Goal: Communication & Community: Share content

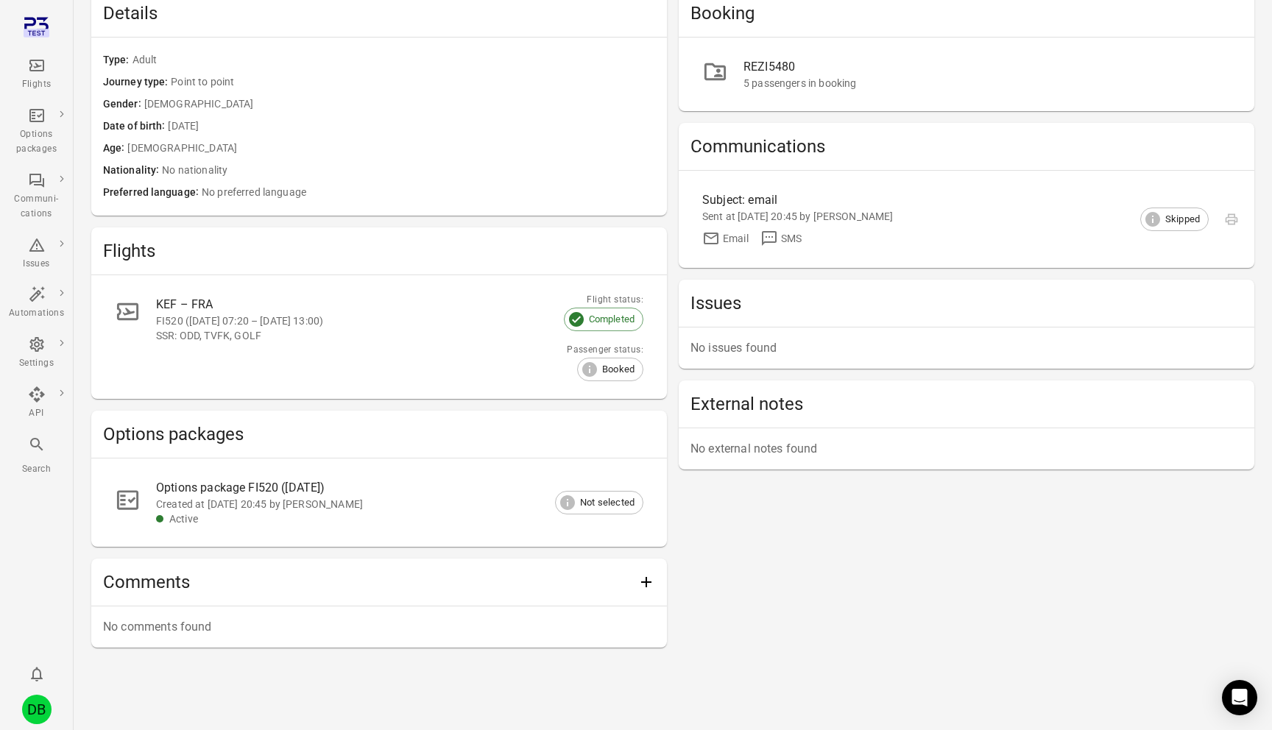
scroll to position [141, 0]
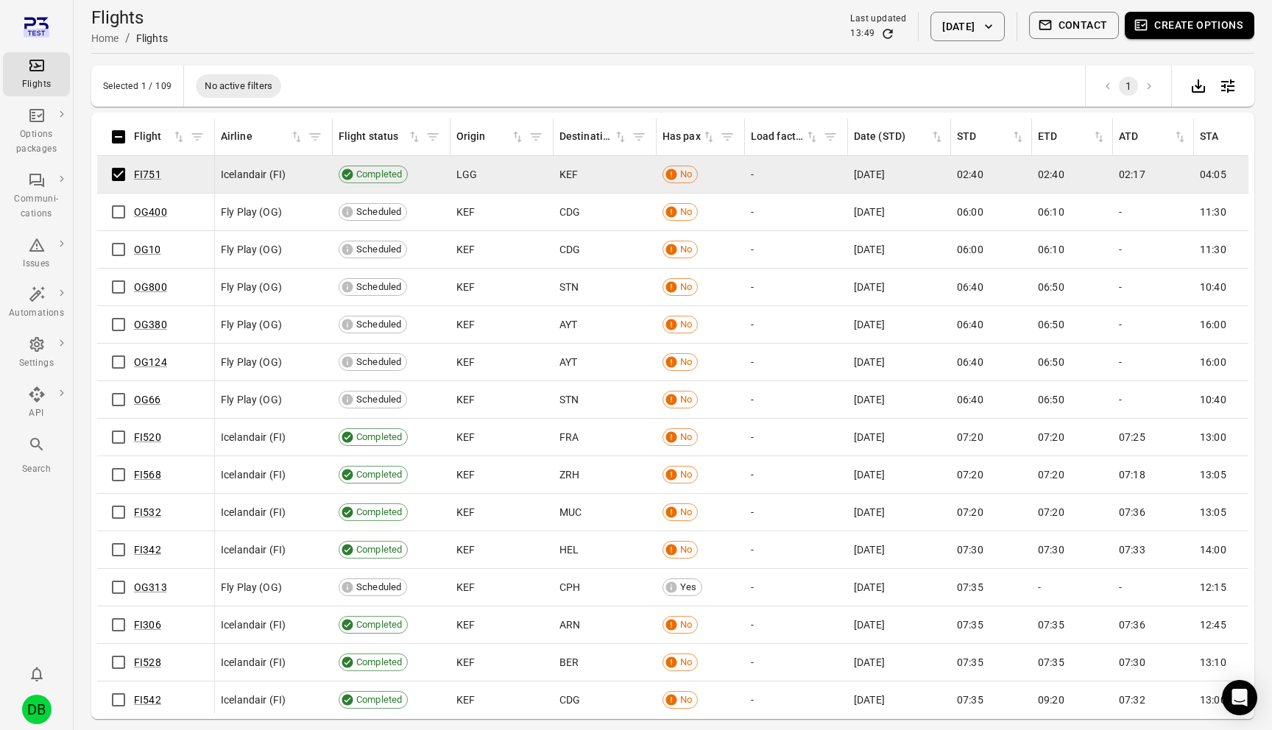
click at [1066, 27] on button "Contact" at bounding box center [1074, 25] width 91 height 27
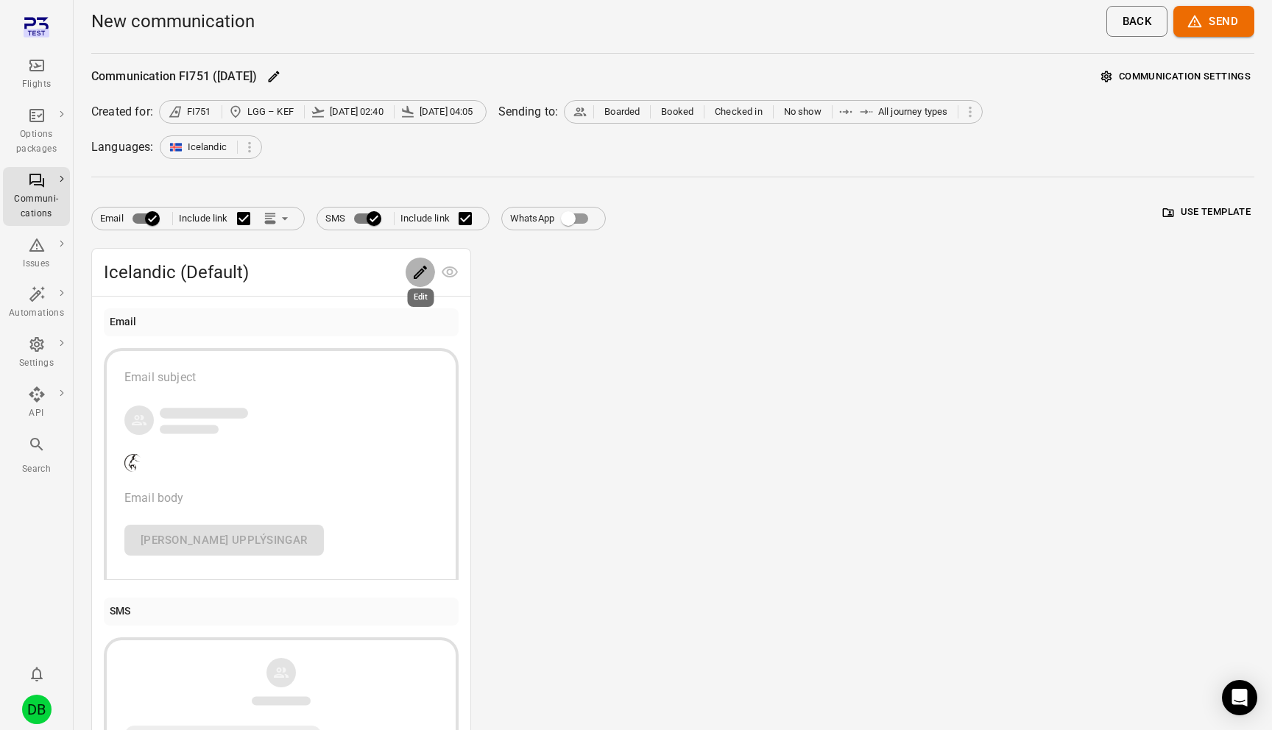
click at [412, 276] on icon "Edit" at bounding box center [421, 273] width 18 height 18
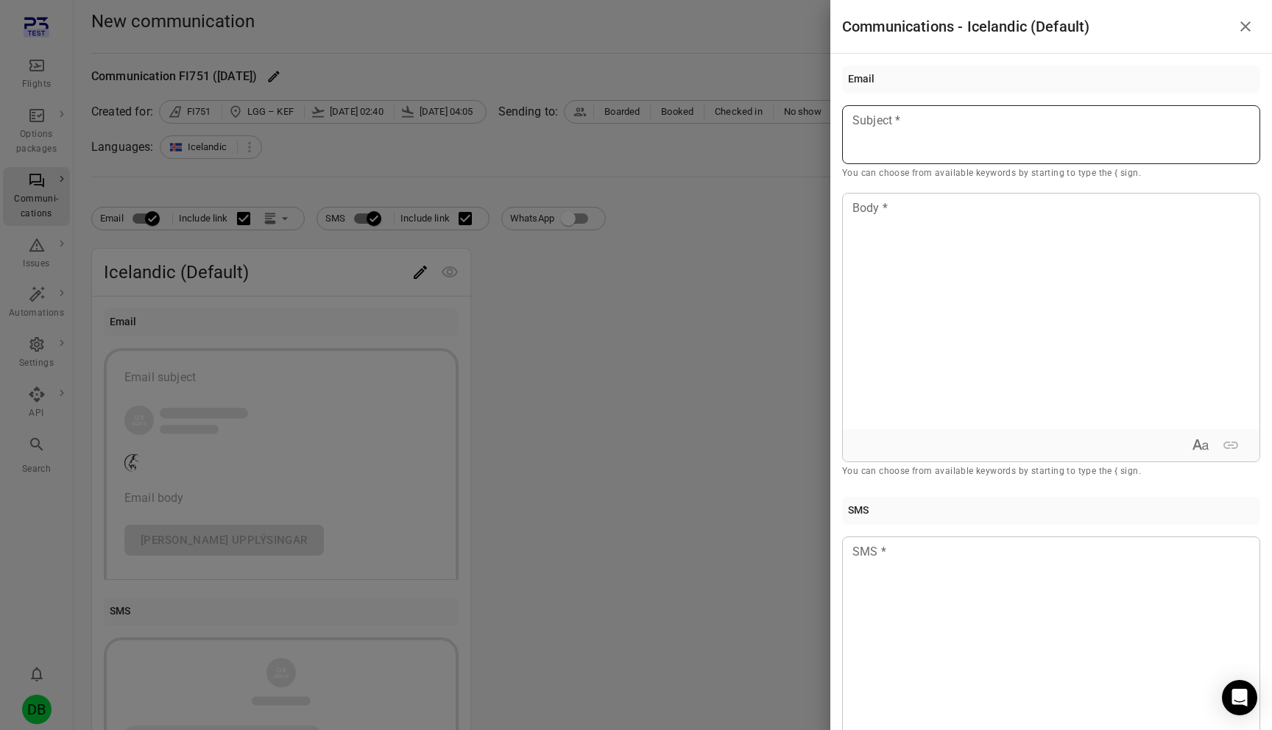
click at [1068, 155] on div at bounding box center [1051, 134] width 418 height 59
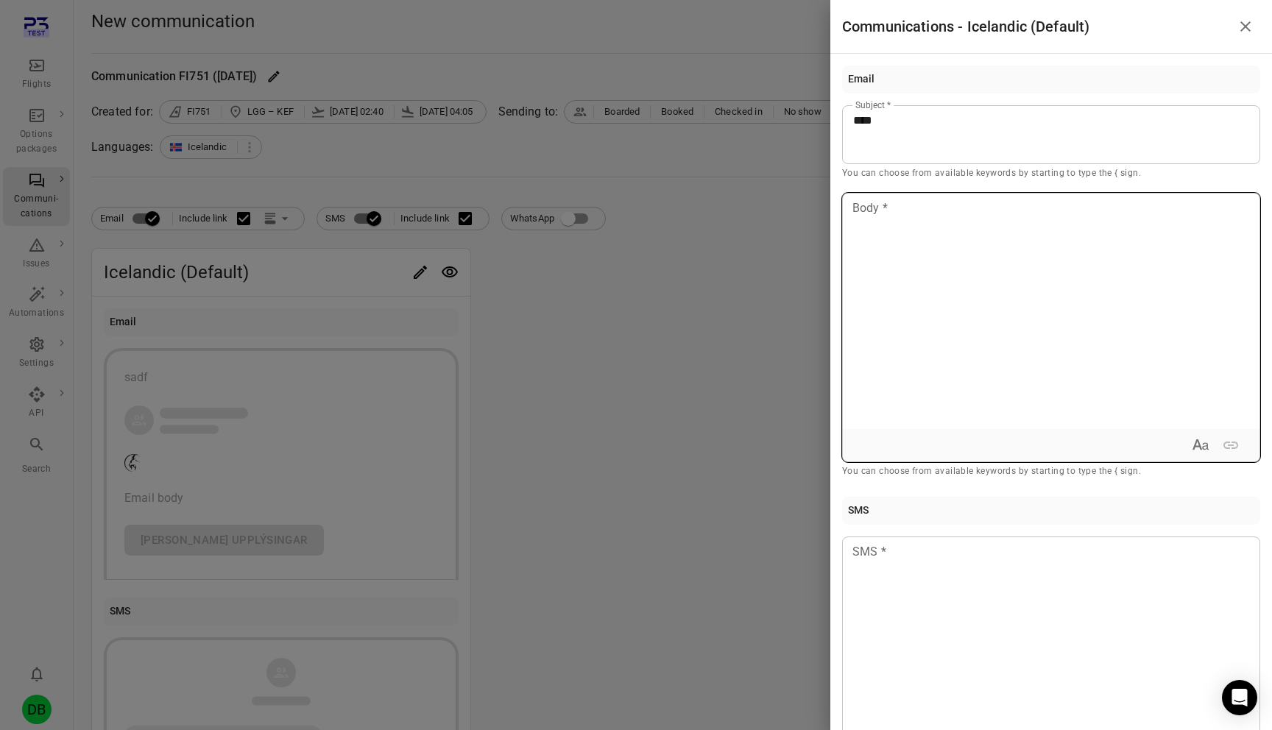
click at [1023, 287] on div at bounding box center [1051, 312] width 417 height 236
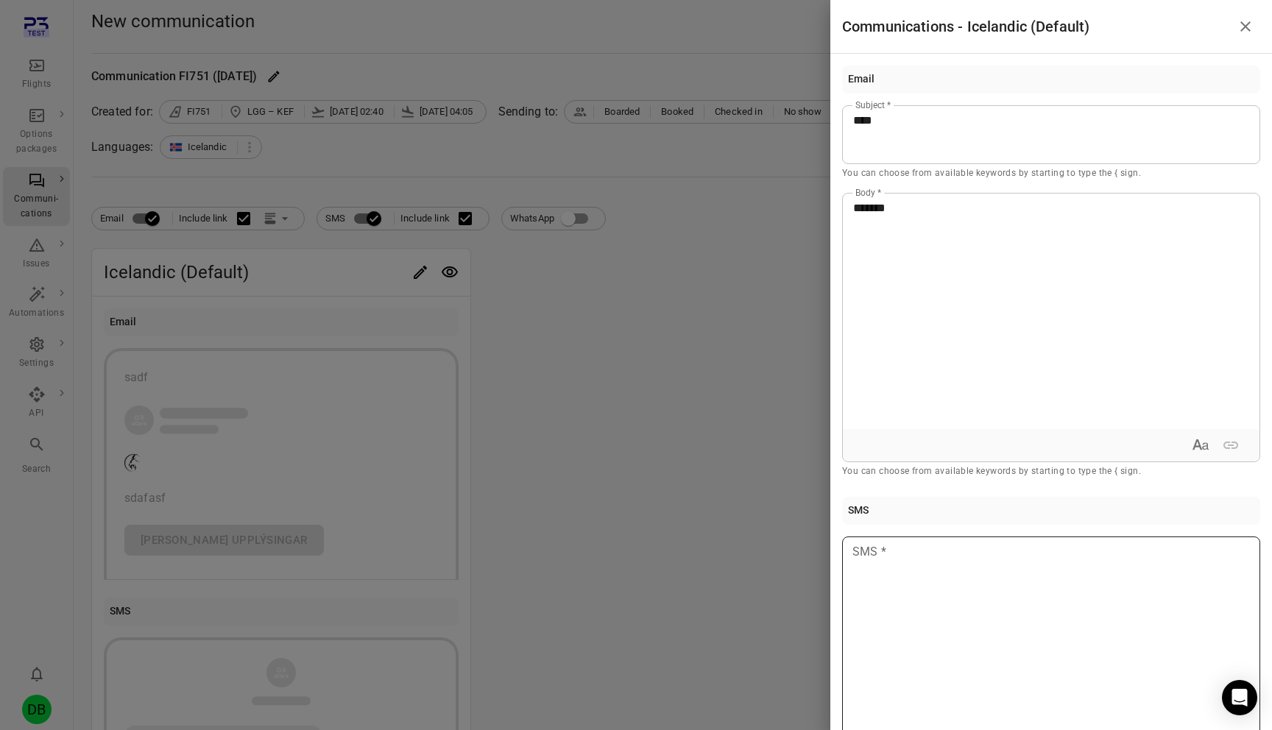
click at [940, 596] on div at bounding box center [1051, 655] width 418 height 236
click at [705, 537] on div at bounding box center [636, 365] width 1272 height 730
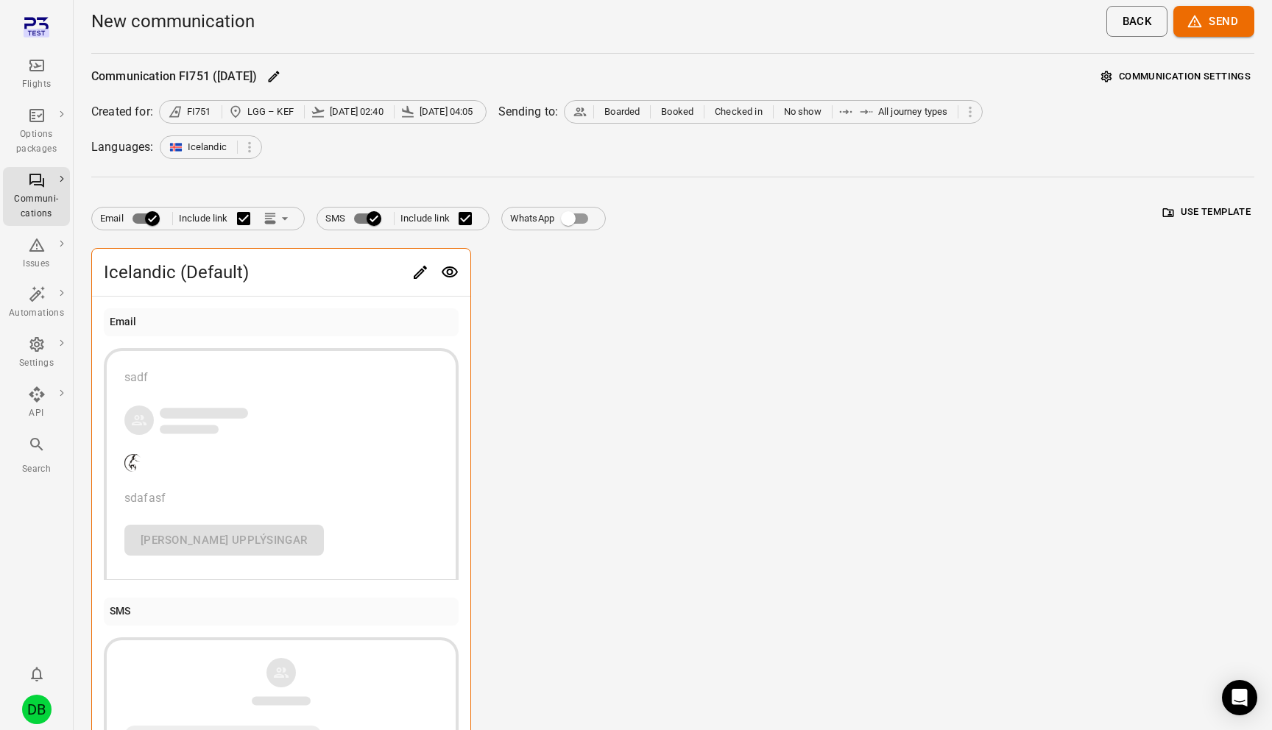
click at [1223, 18] on button "Send" at bounding box center [1214, 21] width 81 height 31
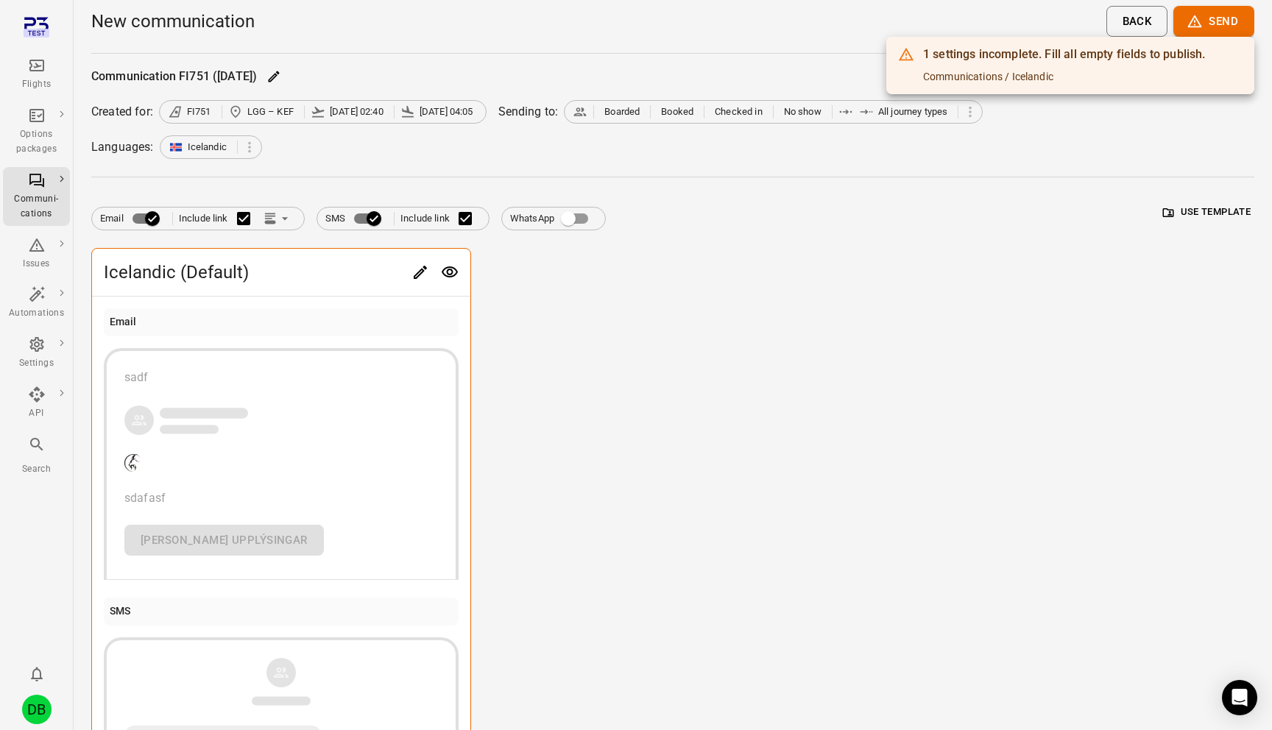
click at [926, 275] on div at bounding box center [636, 365] width 1272 height 730
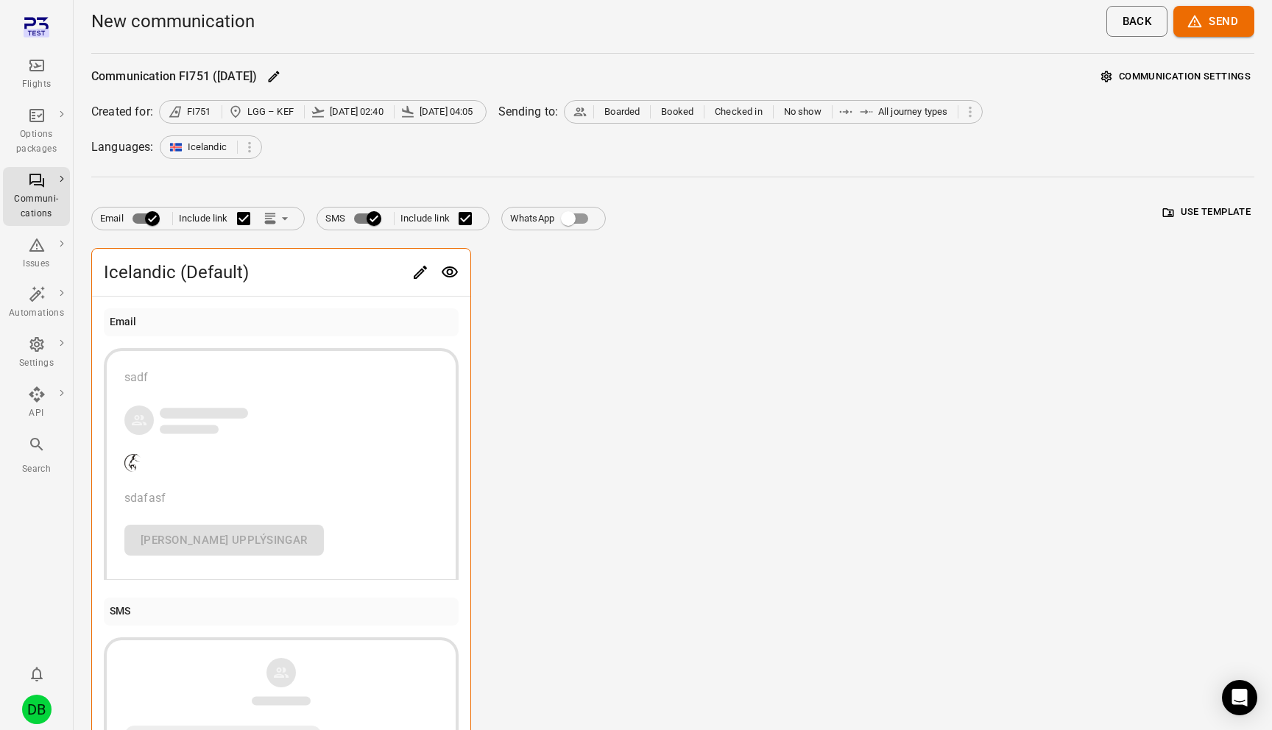
click at [422, 270] on icon "Edit" at bounding box center [420, 272] width 13 height 13
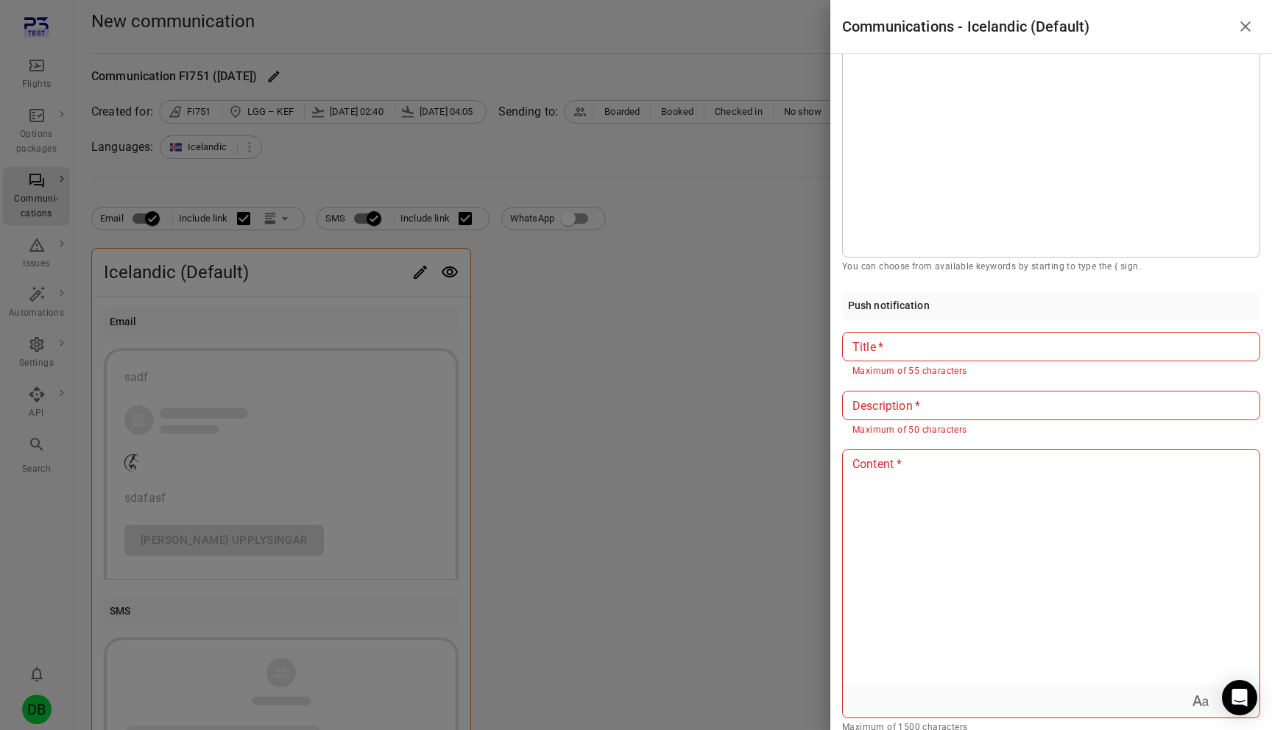
scroll to position [532, 0]
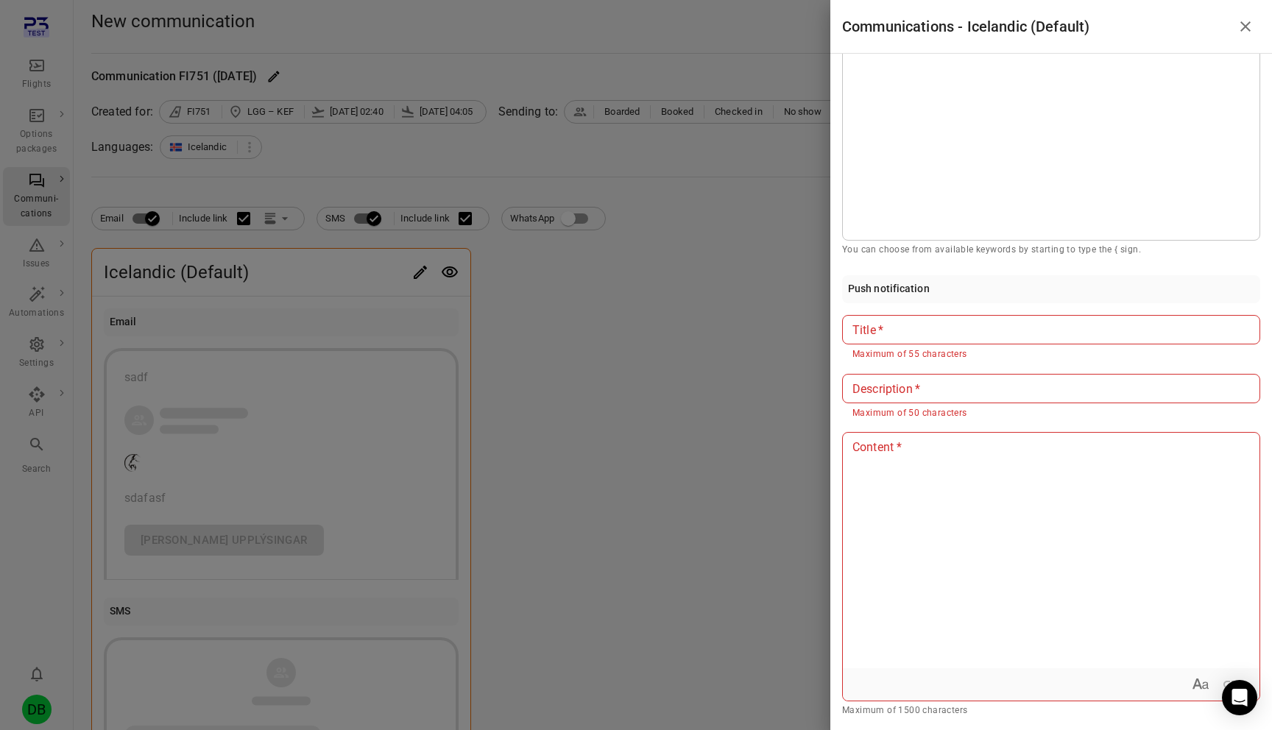
click at [928, 334] on input "Title   *" at bounding box center [1051, 329] width 418 height 29
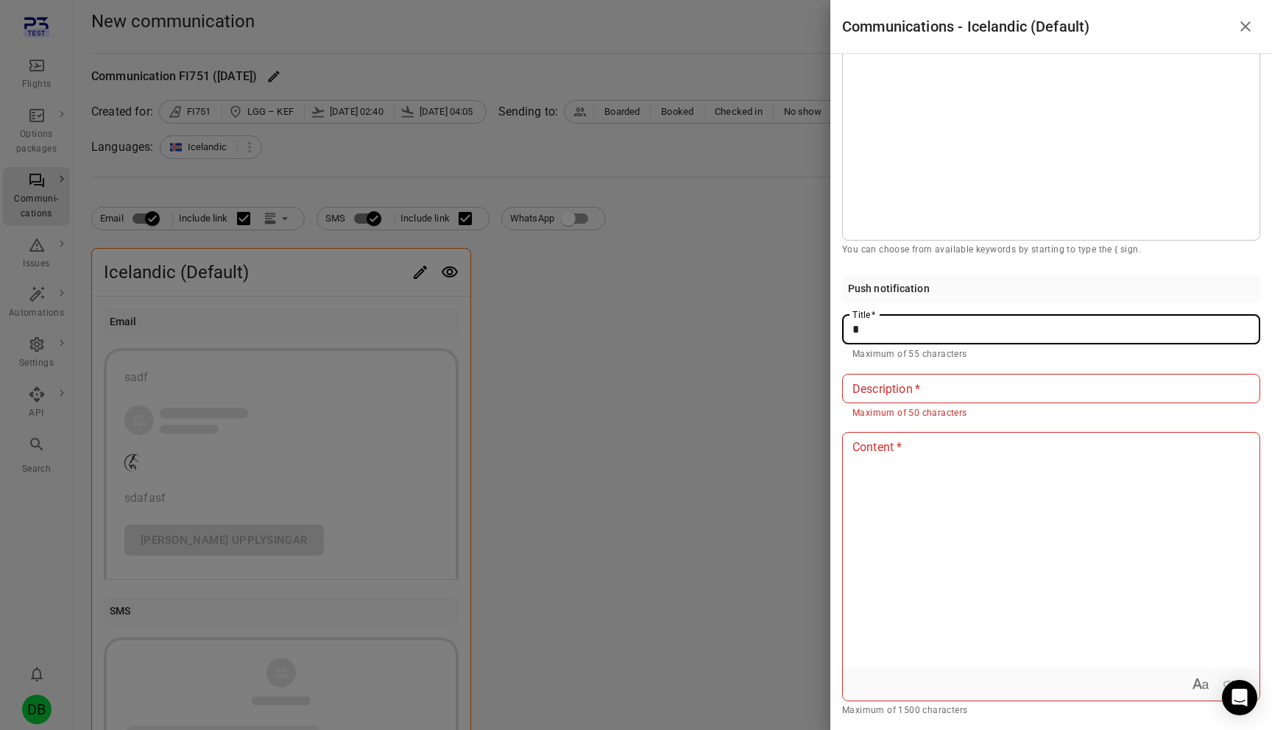
type input "*"
click at [926, 390] on input "Description   *" at bounding box center [1051, 388] width 418 height 29
type input "*"
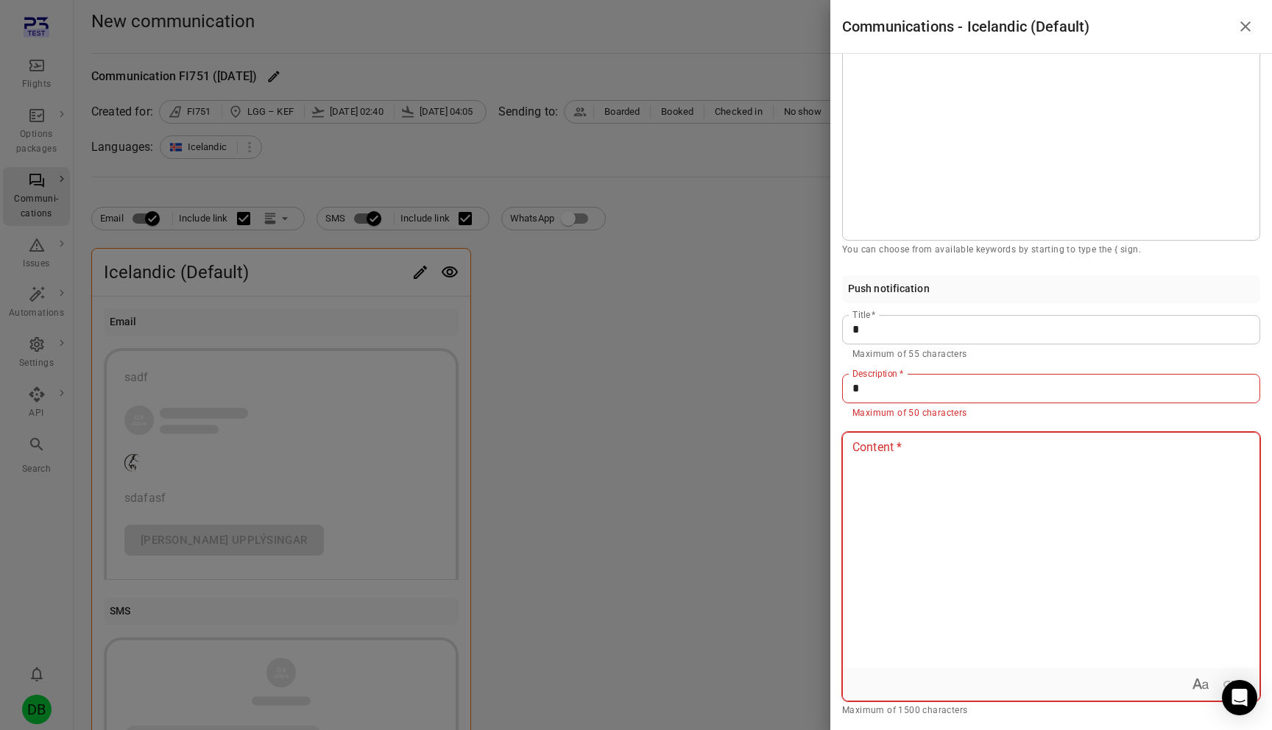
click at [921, 483] on div at bounding box center [1051, 551] width 417 height 236
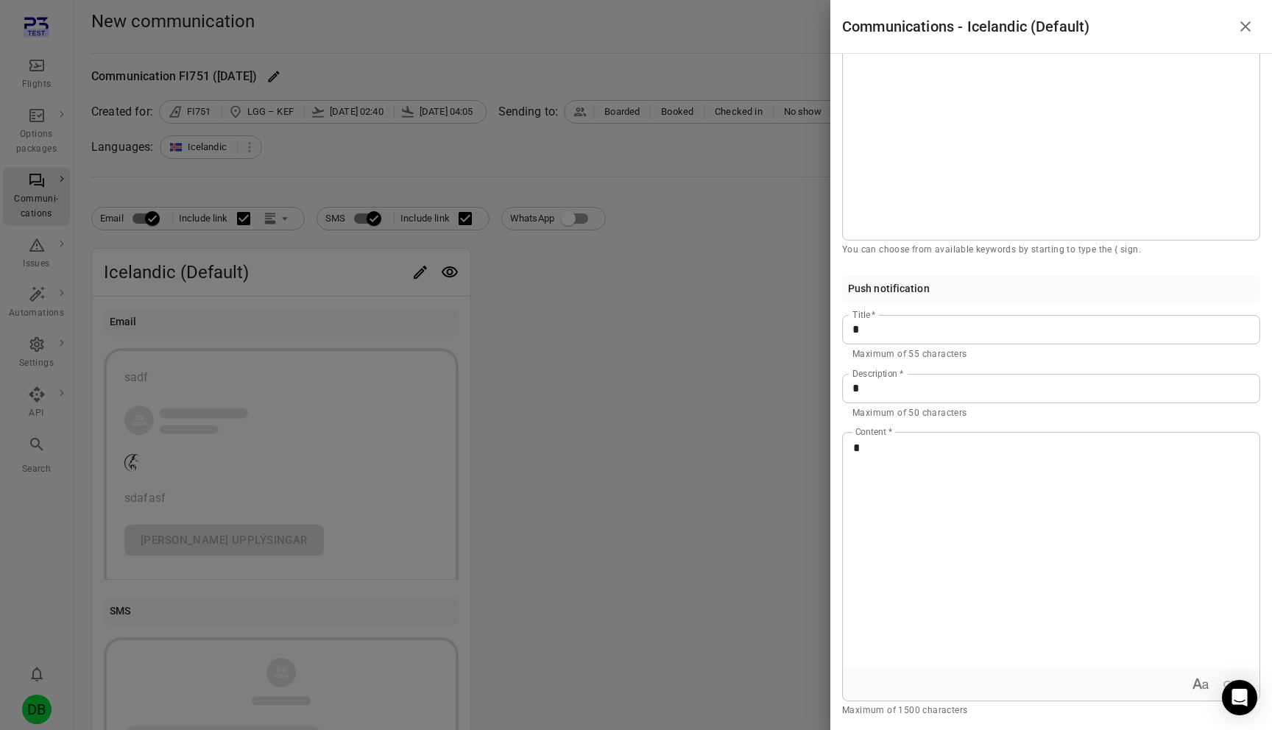
click at [718, 440] on div at bounding box center [636, 365] width 1272 height 730
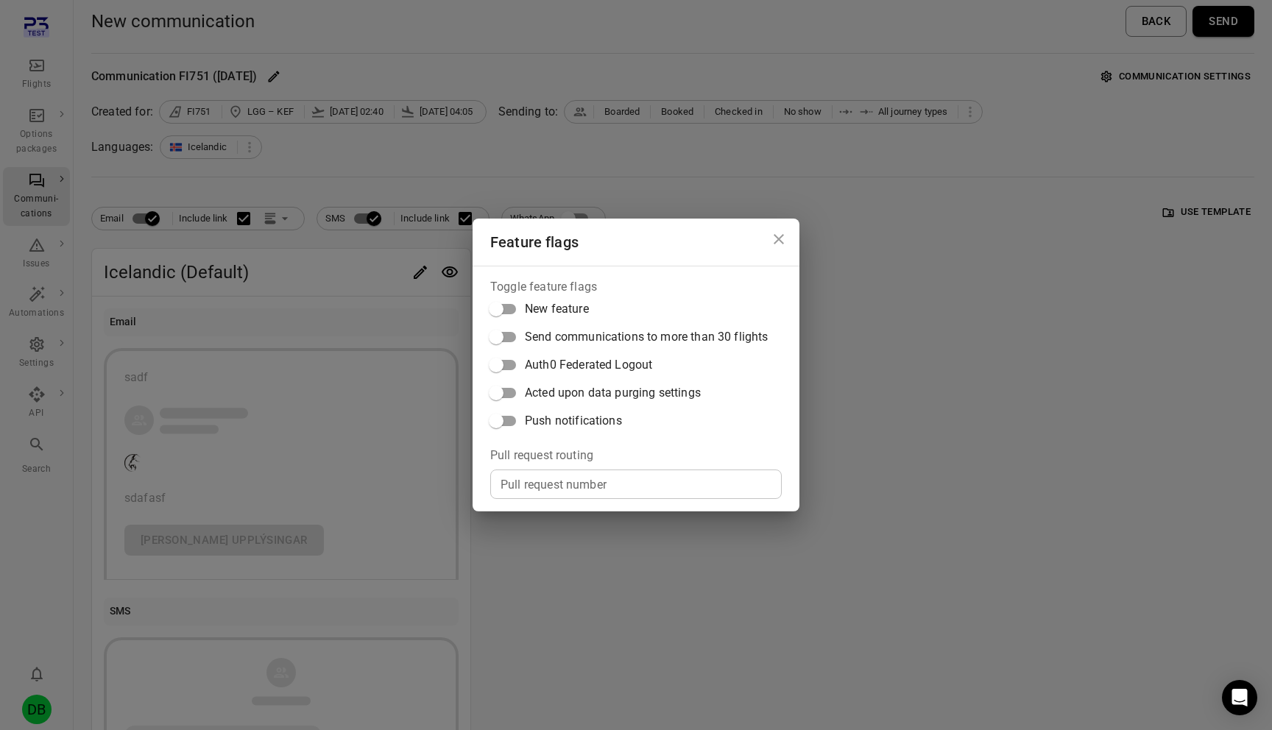
click at [592, 424] on span "Push notifications" at bounding box center [573, 421] width 97 height 18
click at [892, 341] on div "Feature flags Toggle feature flags New feature Send communications to more than…" at bounding box center [636, 365] width 1272 height 730
